Goal: Task Accomplishment & Management: Use online tool/utility

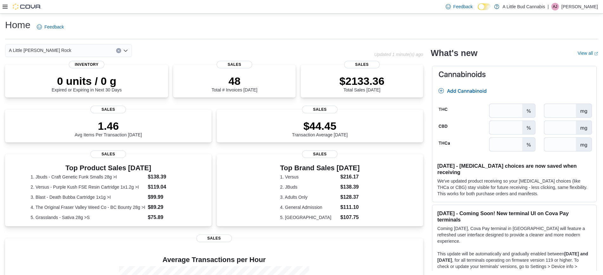
click at [5, 13] on div at bounding box center [22, 6] width 39 height 13
click at [3, 1] on div at bounding box center [22, 6] width 39 height 13
click at [2, 7] on div "Feedback Dark Mode A [PERSON_NAME] | AJ [PERSON_NAME]" at bounding box center [301, 7] width 603 height 14
click at [5, 8] on icon at bounding box center [5, 6] width 5 height 5
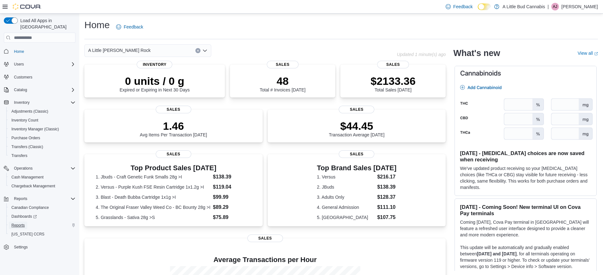
click at [19, 223] on span "Reports" at bounding box center [17, 225] width 13 height 5
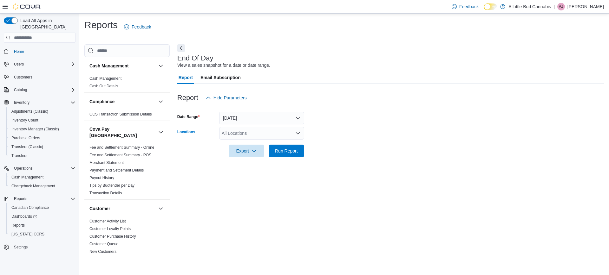
click at [294, 135] on div "All Locations" at bounding box center [261, 133] width 85 height 13
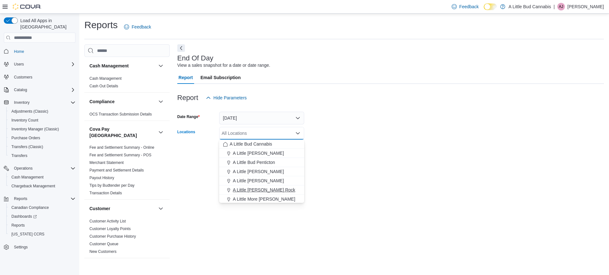
click at [260, 190] on span "A Little [PERSON_NAME] Rock" at bounding box center [264, 190] width 62 height 6
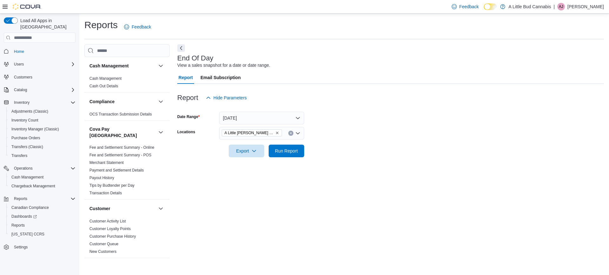
click at [377, 152] on form "Date Range [DATE] Locations A Little [PERSON_NAME] Rock Export Run Report" at bounding box center [390, 130] width 426 height 53
click at [293, 152] on span "Run Report" at bounding box center [286, 151] width 23 height 6
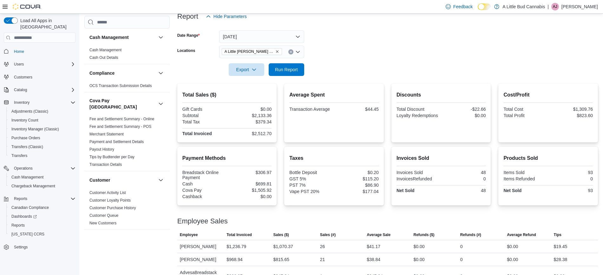
scroll to position [98, 0]
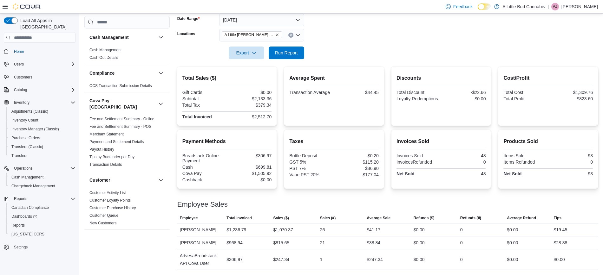
click at [239, 13] on div "Feedback Dark Mode A [PERSON_NAME] | AJ [PERSON_NAME]" at bounding box center [301, 7] width 603 height 14
click at [242, 14] on button "[DATE]" at bounding box center [261, 20] width 85 height 13
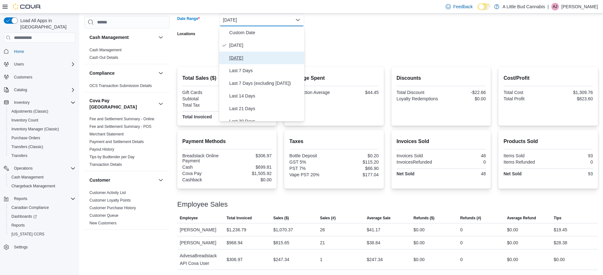
click at [238, 54] on span "[DATE]" at bounding box center [265, 58] width 72 height 8
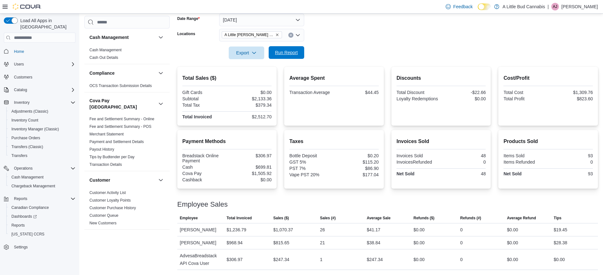
click at [297, 49] on span "Run Report" at bounding box center [286, 52] width 28 height 13
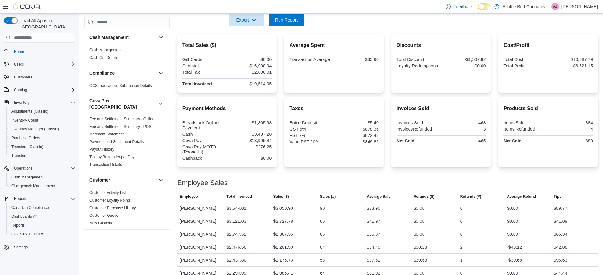
scroll to position [175, 0]
